Goal: Navigation & Orientation: Go to known website

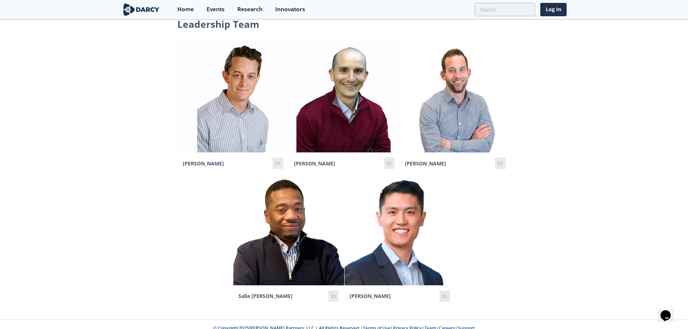
scroll to position [23, 0]
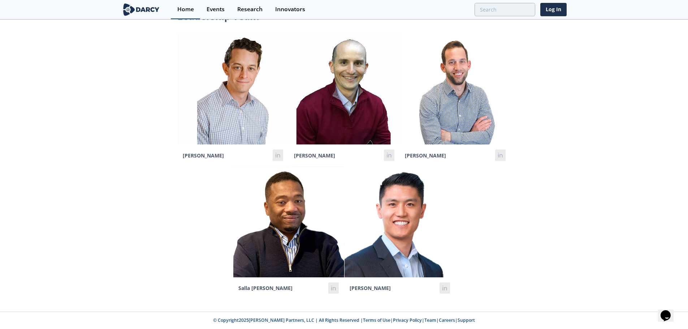
click at [181, 10] on div "Home" at bounding box center [185, 10] width 17 height 6
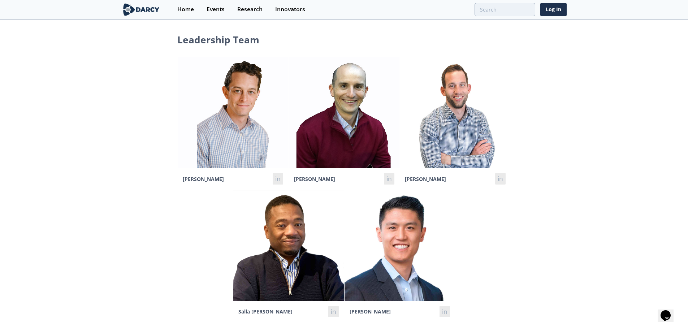
scroll to position [23, 0]
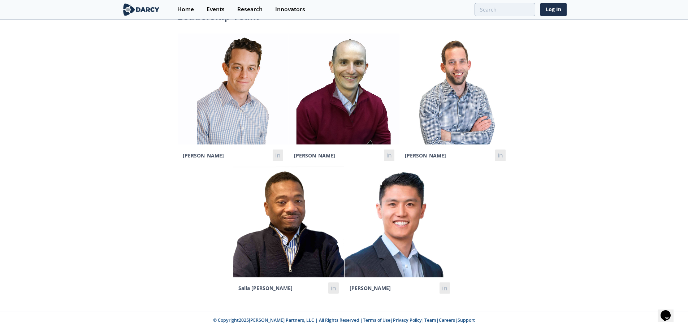
click at [447, 287] on link "in" at bounding box center [445, 289] width 10 height 12
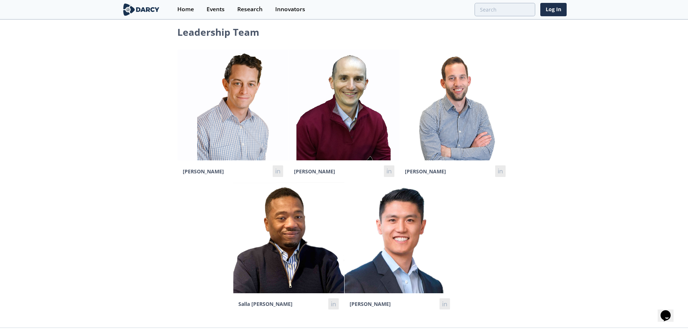
scroll to position [0, 0]
